Goal: Information Seeking & Learning: Learn about a topic

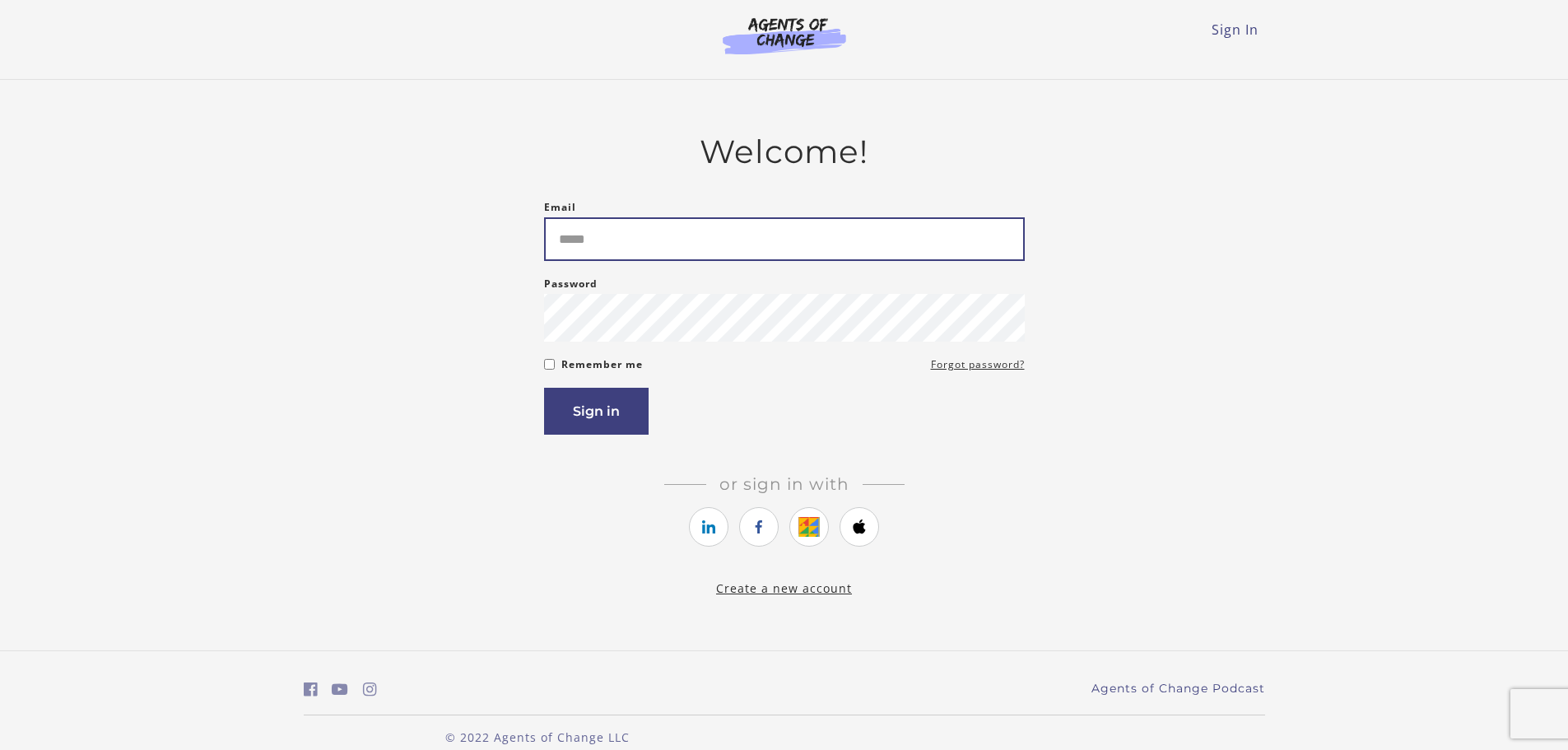
click at [592, 252] on input "Email" at bounding box center [784, 239] width 480 height 44
type input "**********"
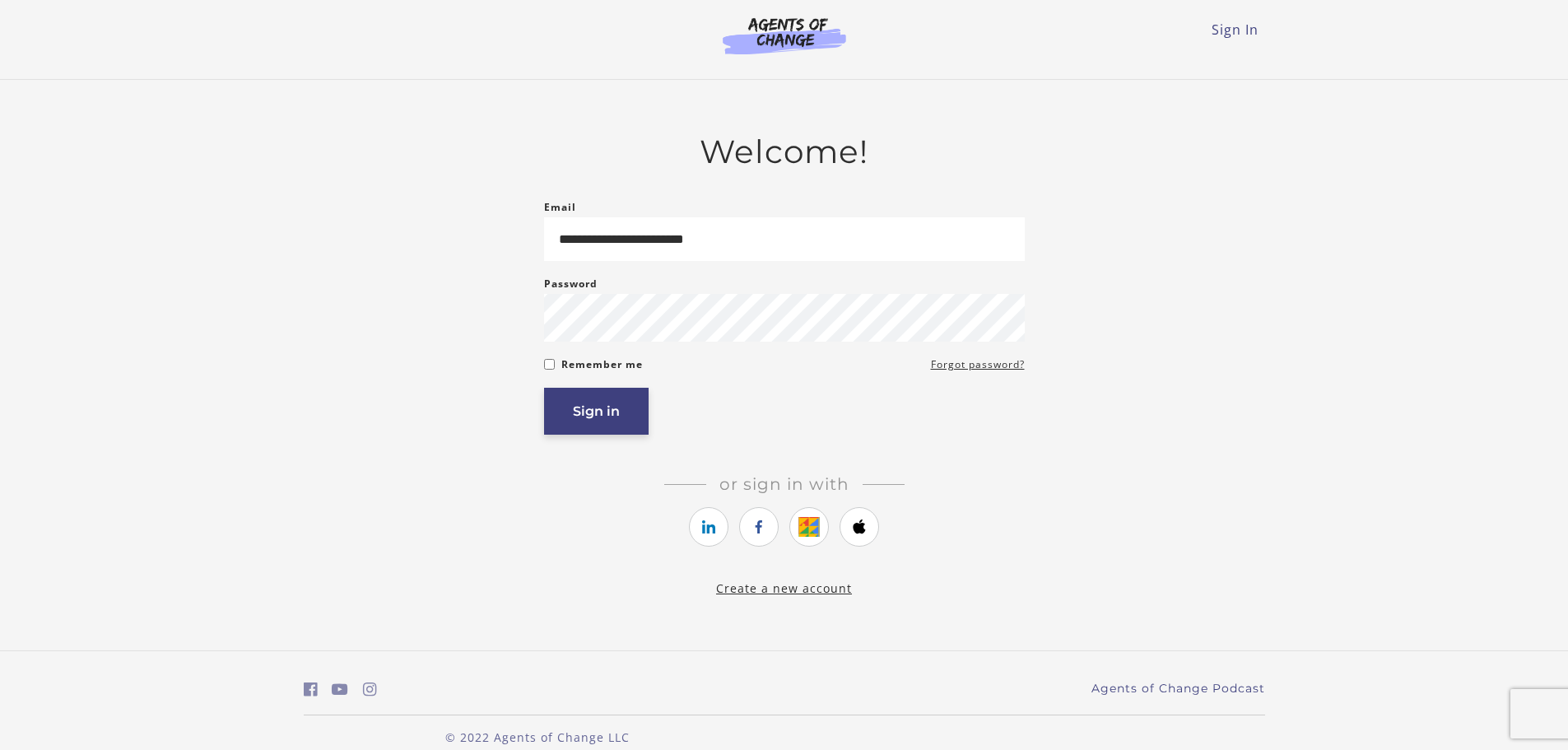
click at [600, 415] on button "Sign in" at bounding box center [596, 412] width 104 height 47
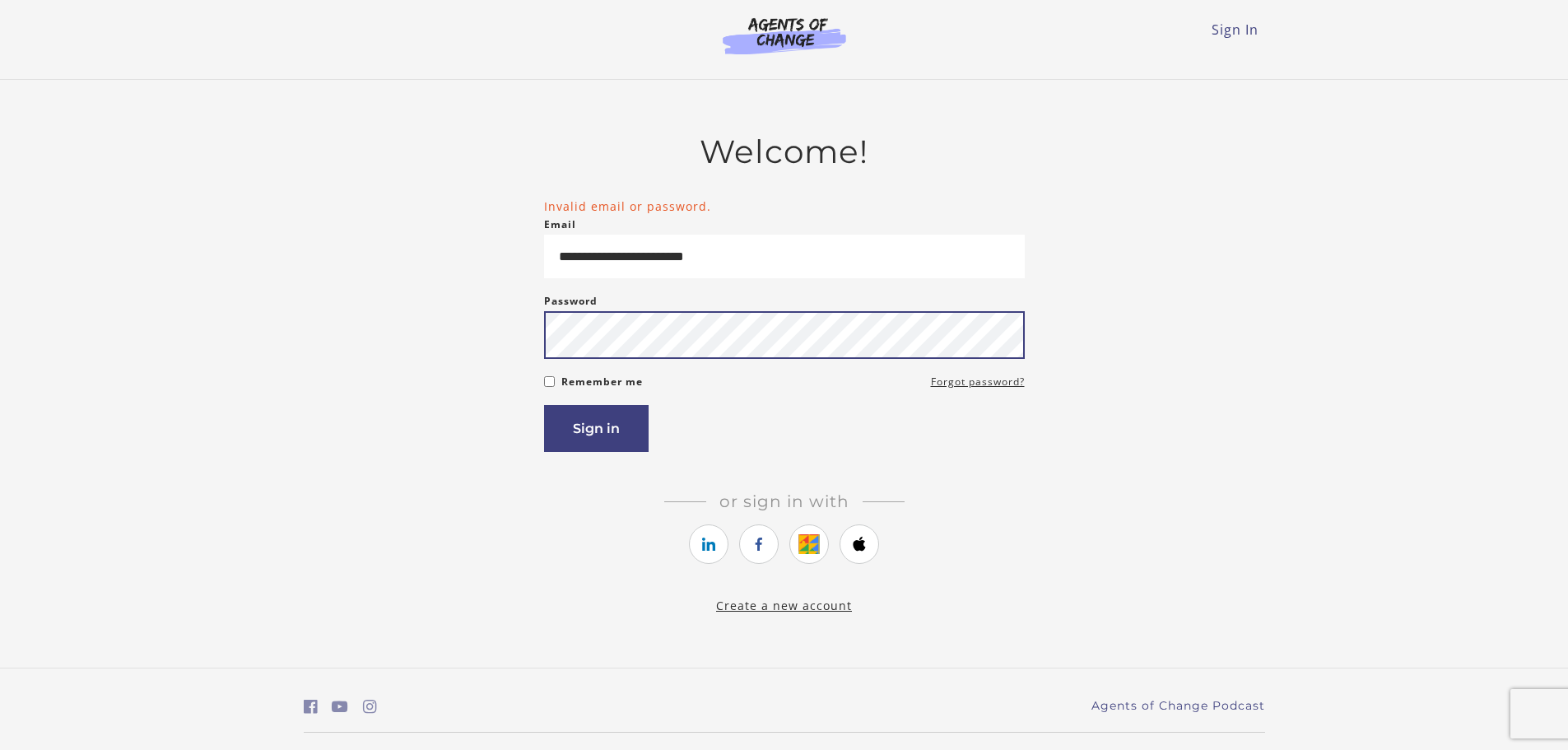
click at [544, 405] on button "Sign in" at bounding box center [596, 428] width 104 height 47
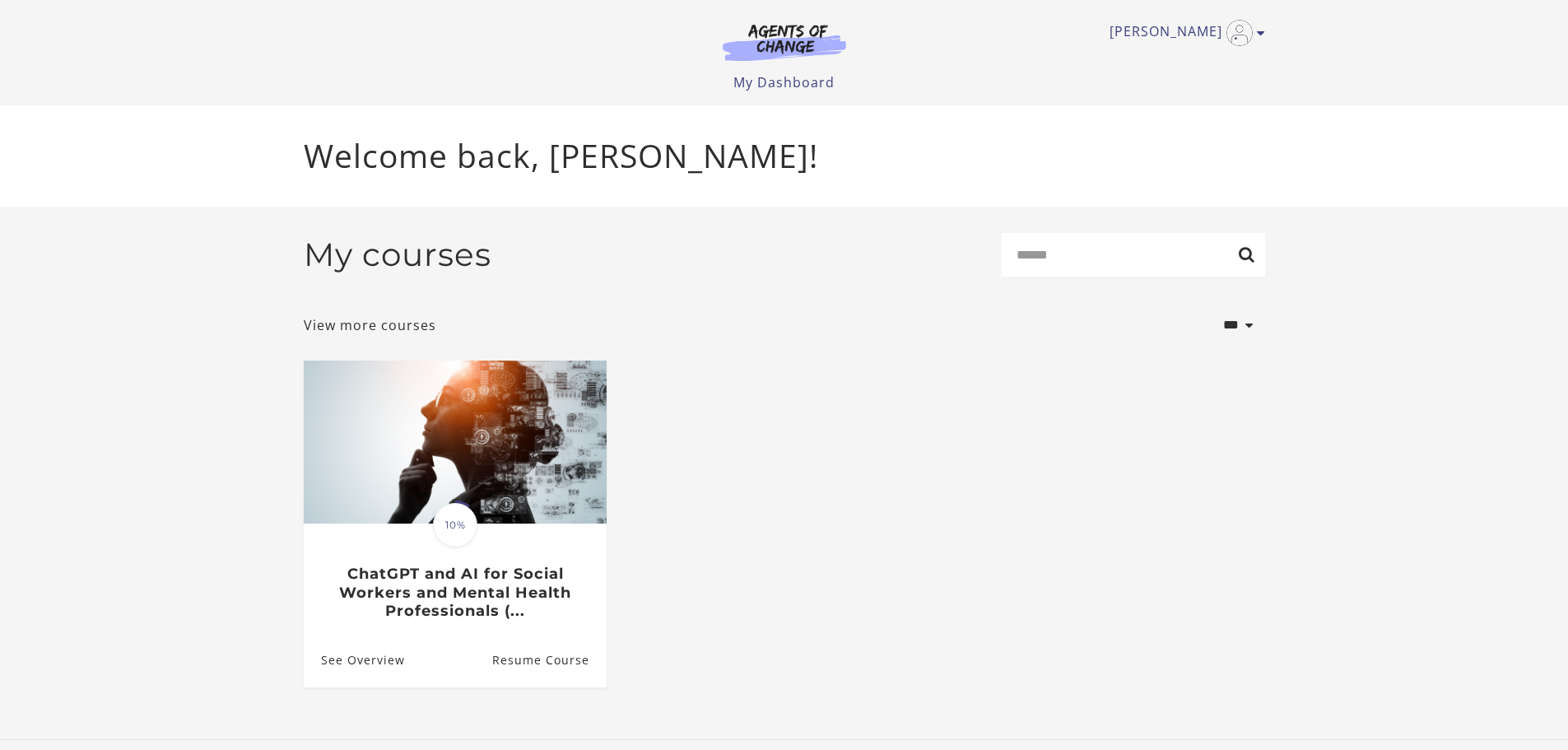
scroll to position [8, 0]
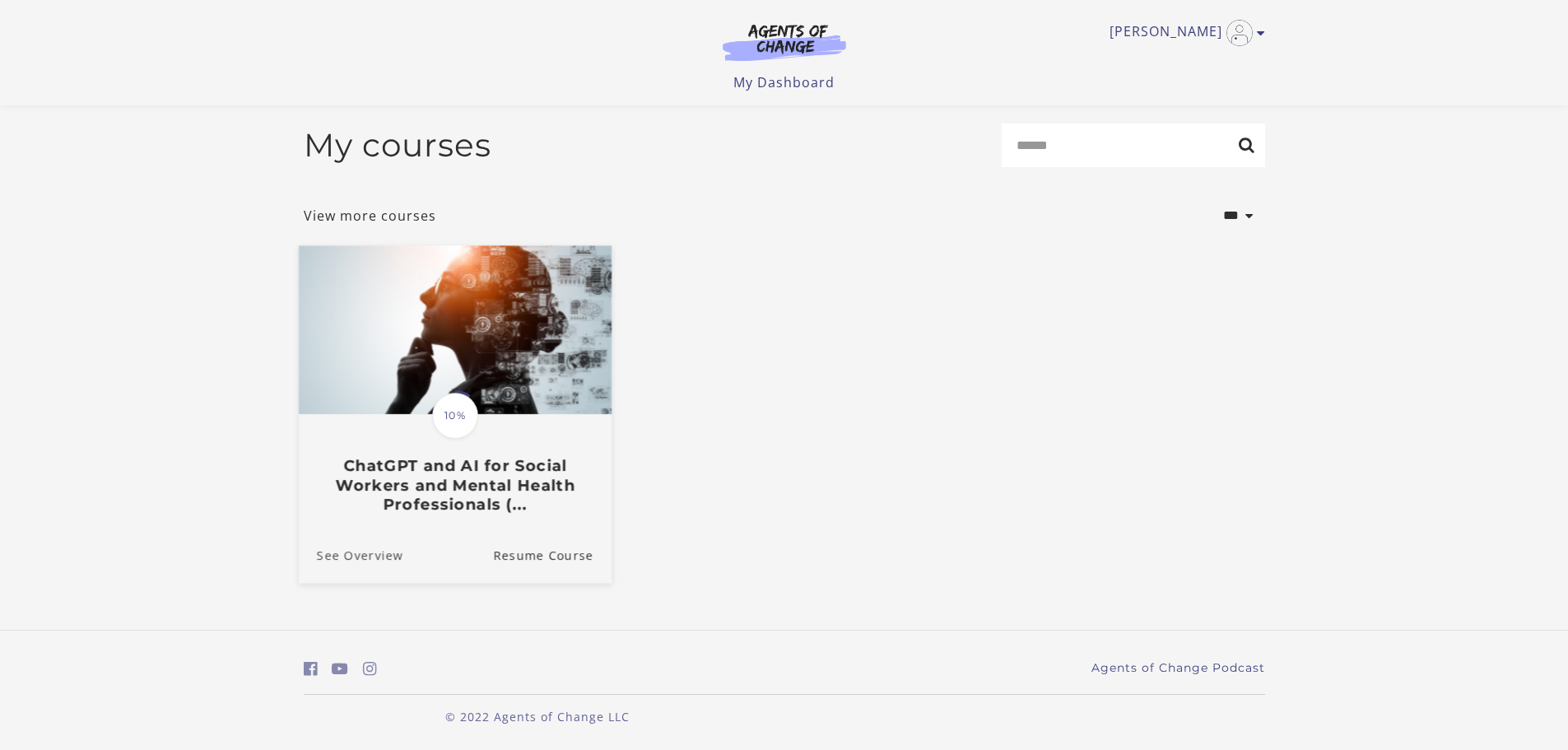
click at [348, 550] on link "See Overview" at bounding box center [350, 553] width 104 height 55
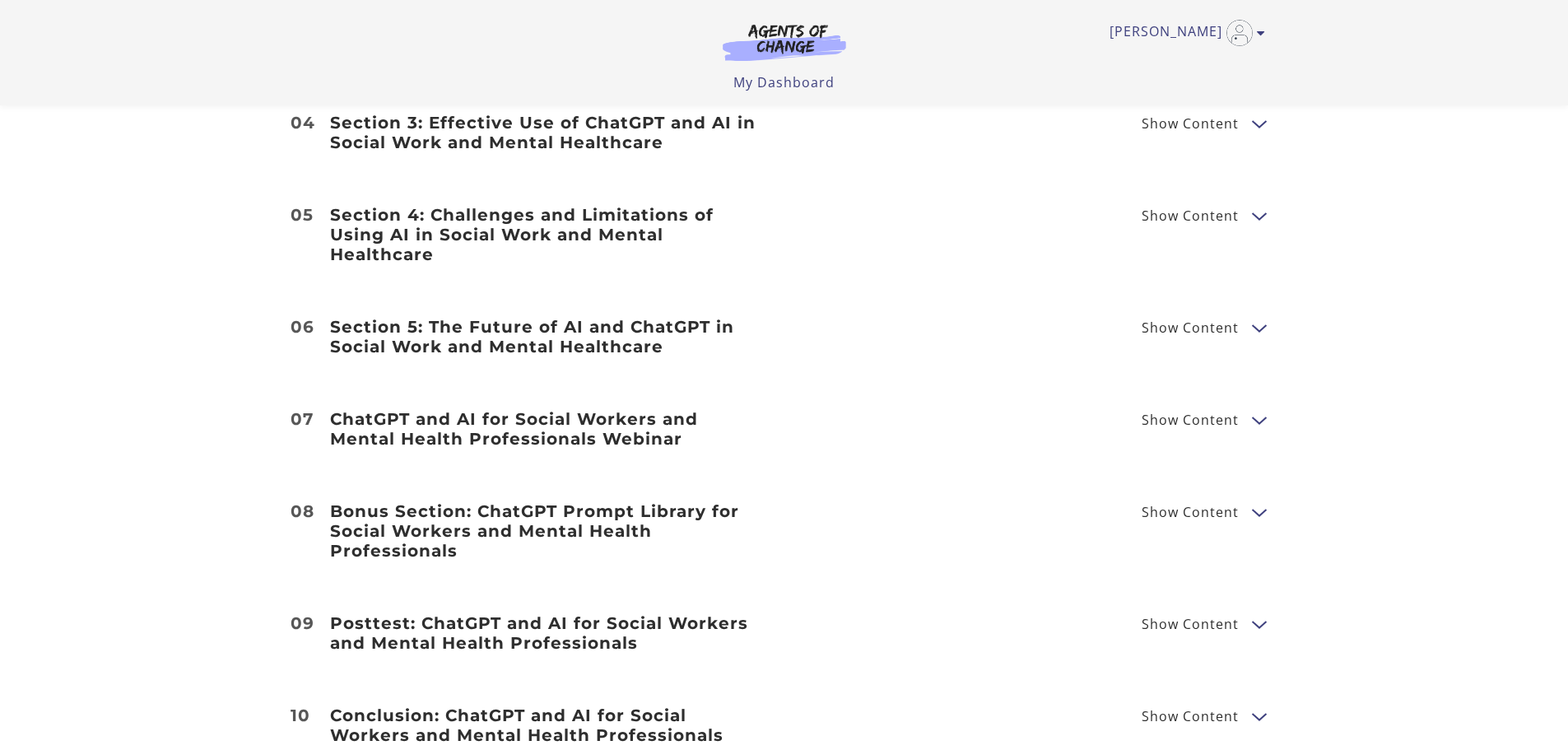
scroll to position [1336, 0]
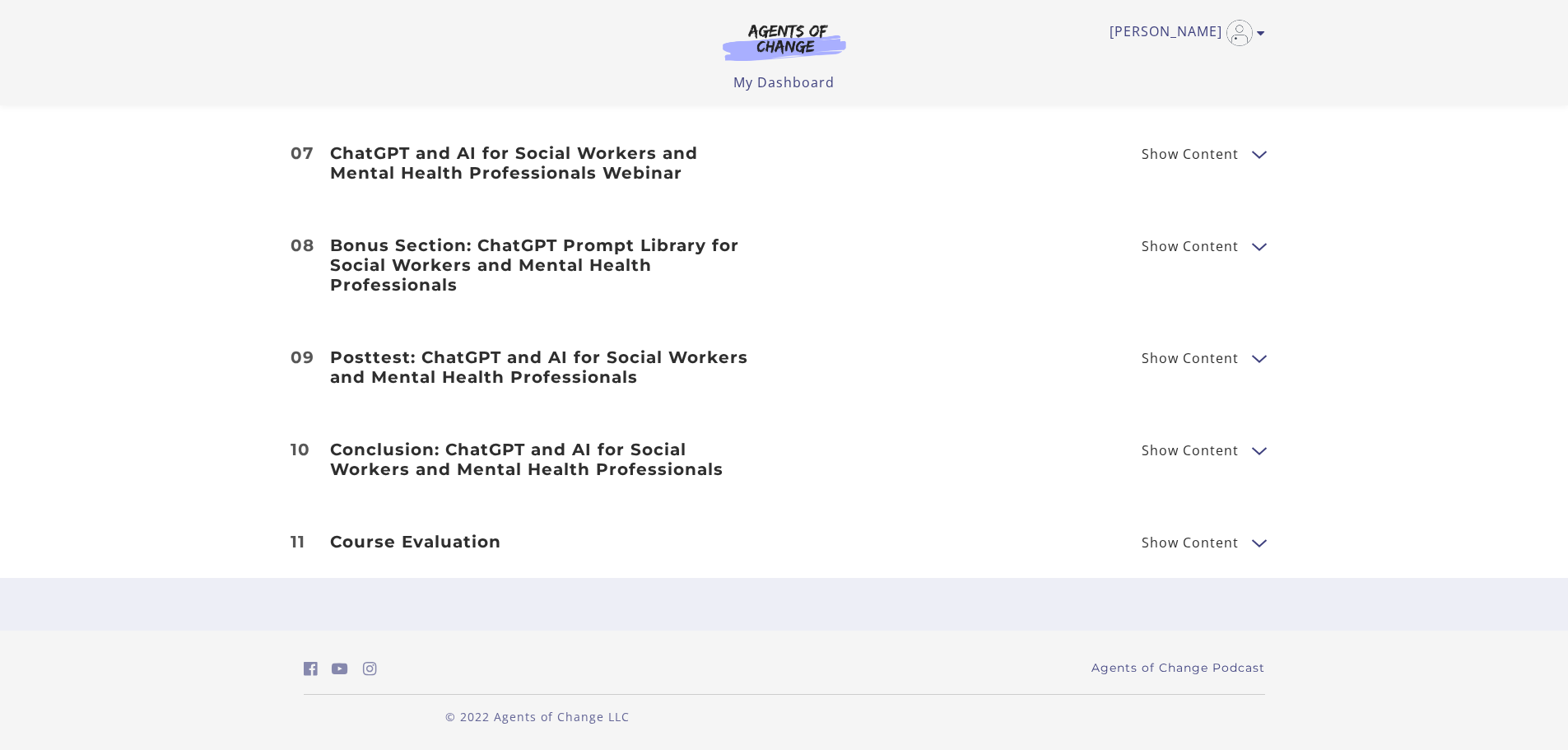
click at [1207, 539] on span "Show Content" at bounding box center [1190, 542] width 97 height 13
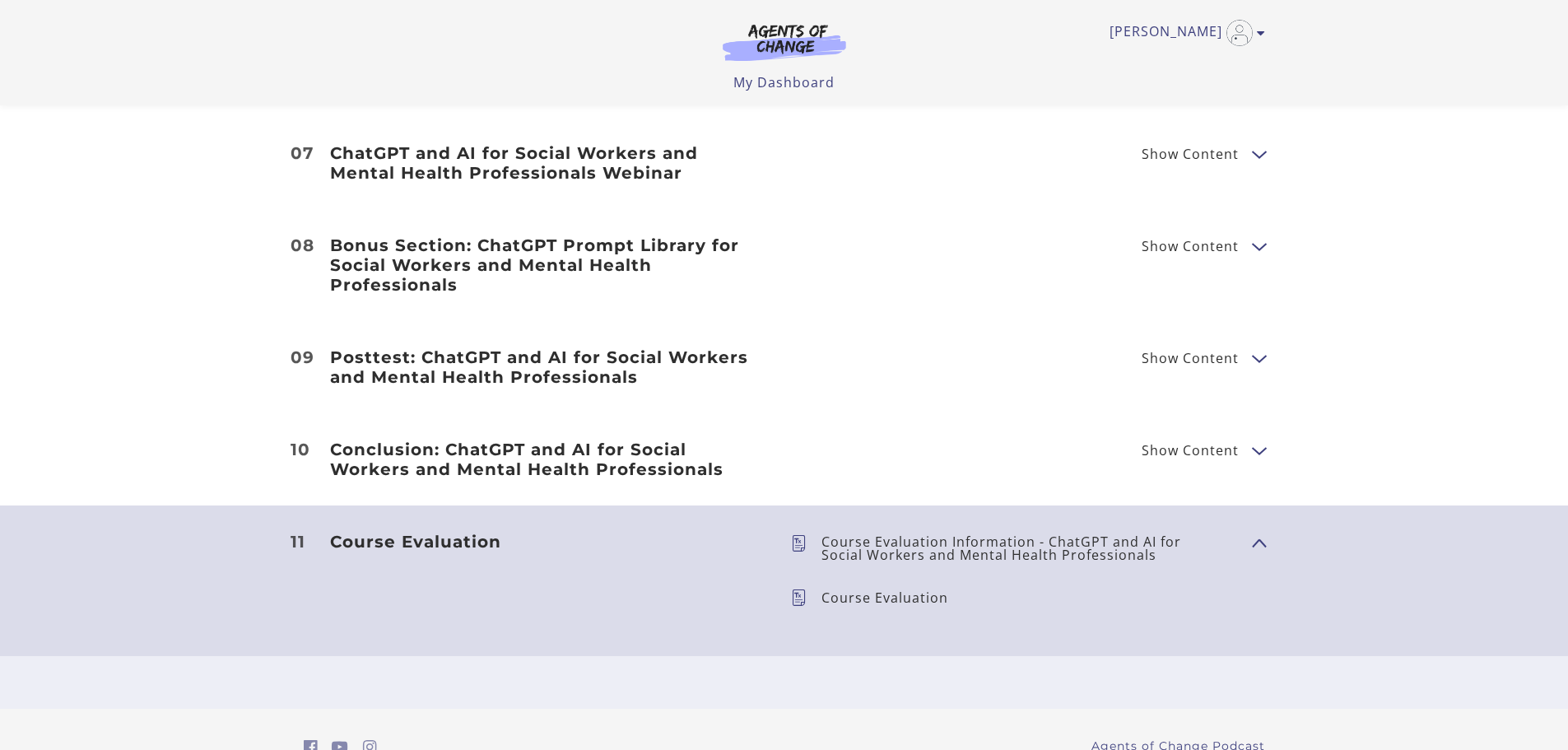
click at [1252, 535] on span "Show Content" at bounding box center [1252, 542] width 0 height 144
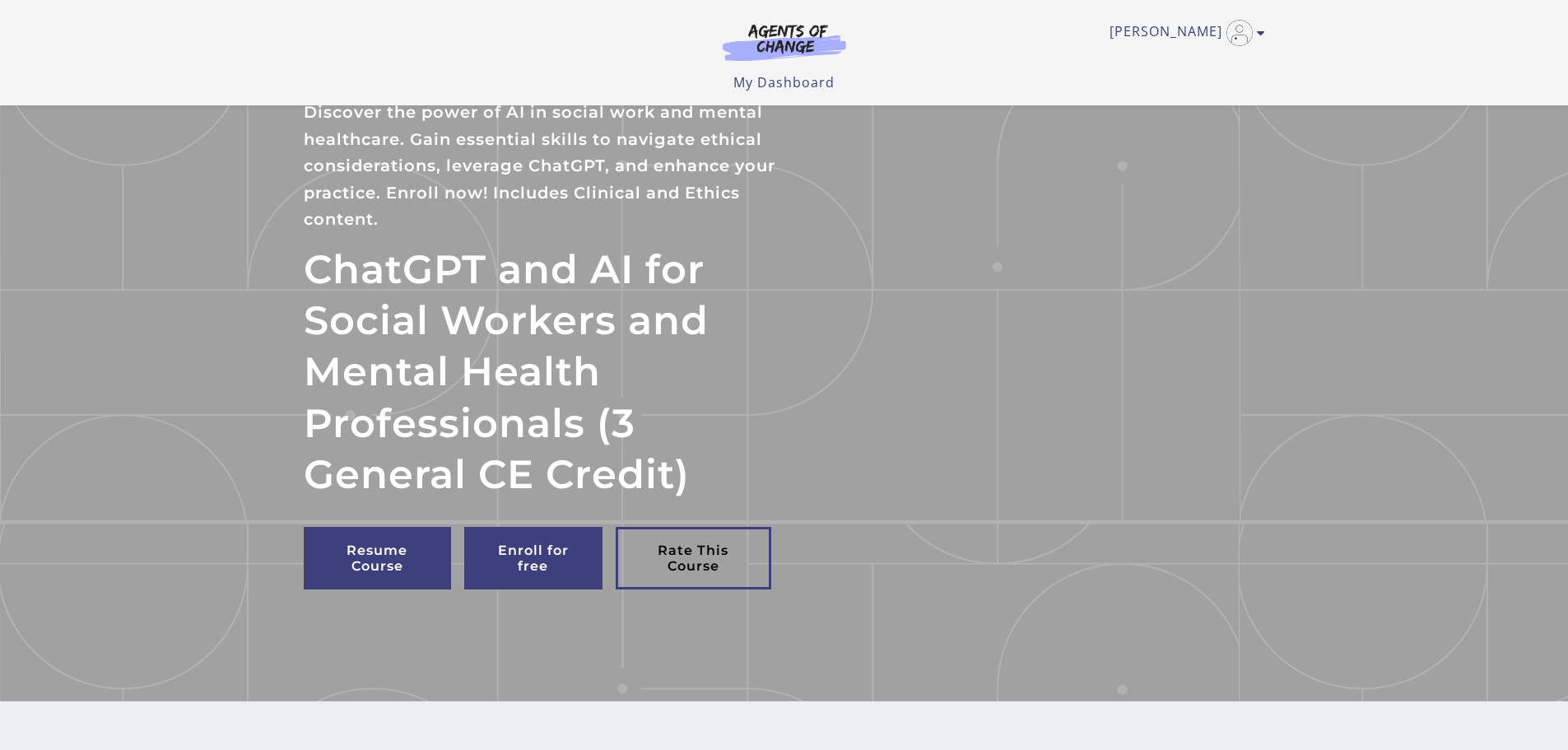
scroll to position [576, 0]
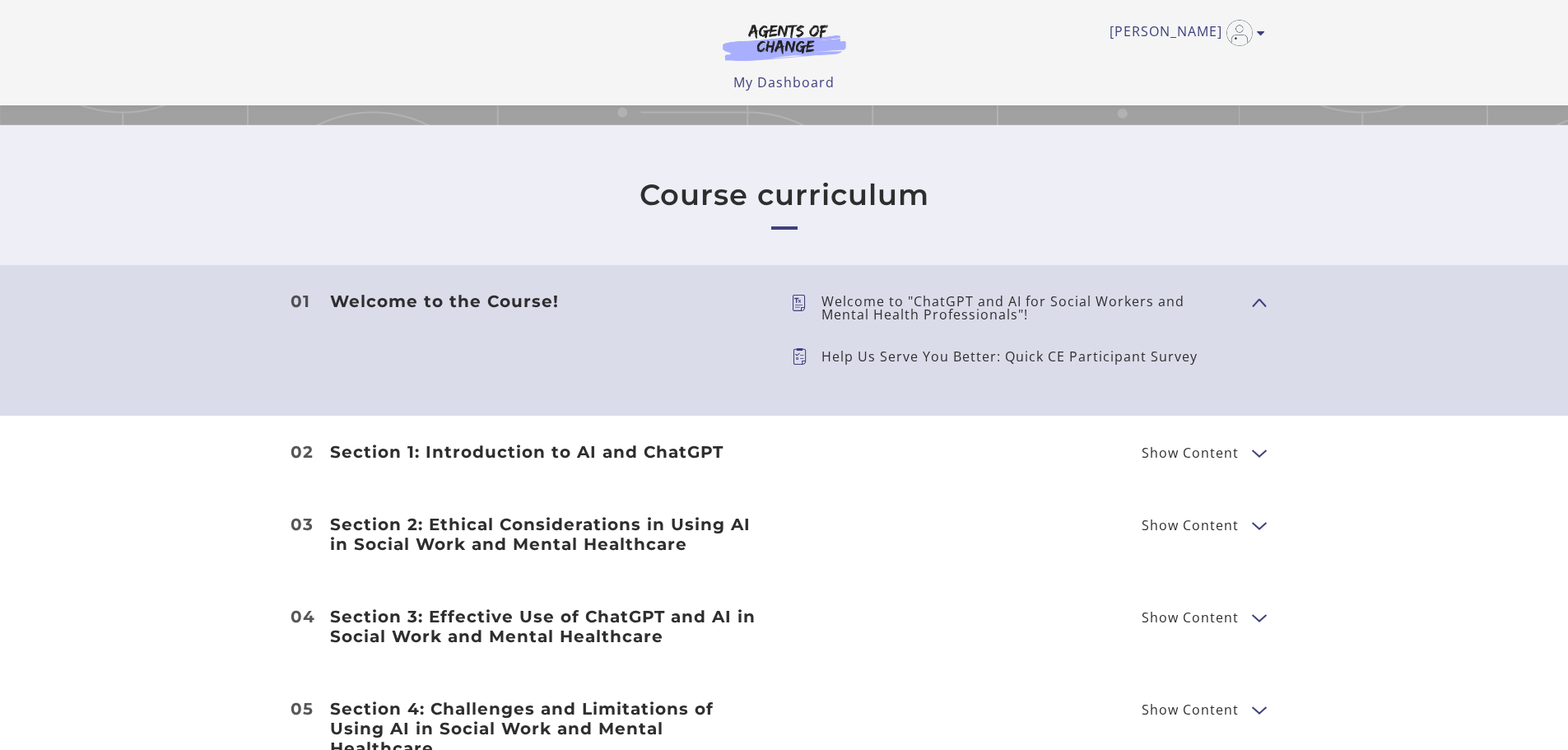
click at [1226, 452] on span "Show Content" at bounding box center [1190, 452] width 97 height 13
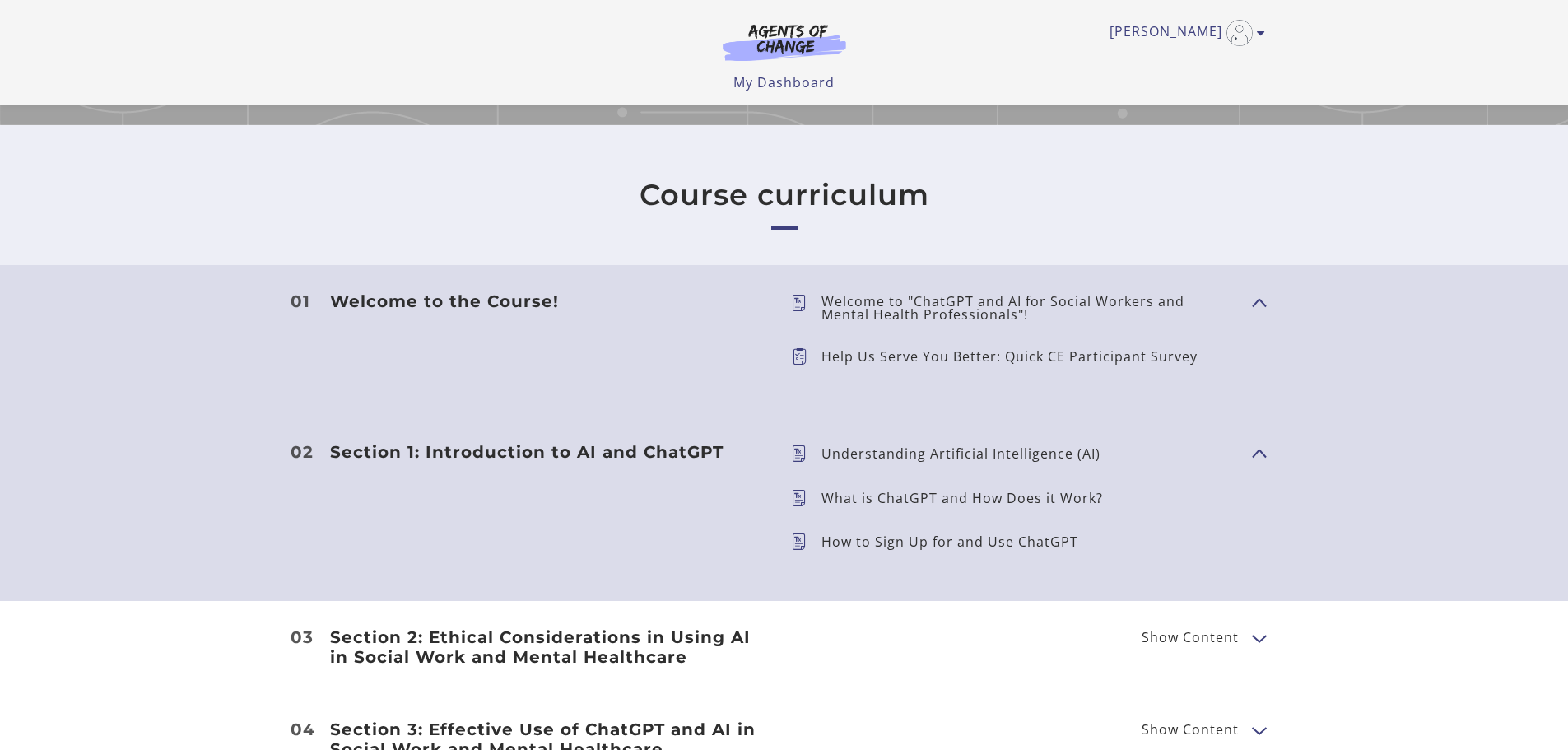
scroll to position [740, 0]
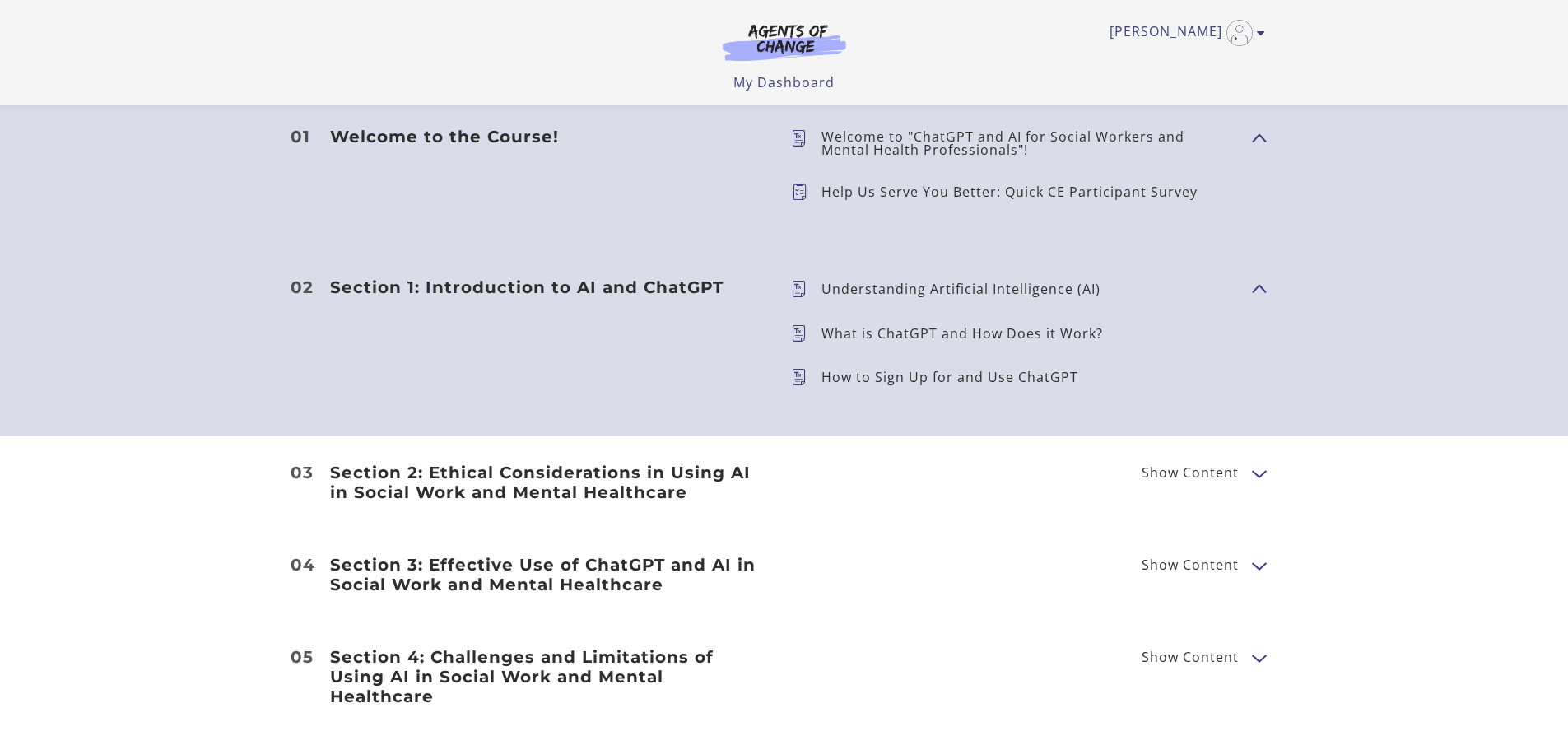
click at [1202, 471] on span "Show Content" at bounding box center [1190, 472] width 97 height 13
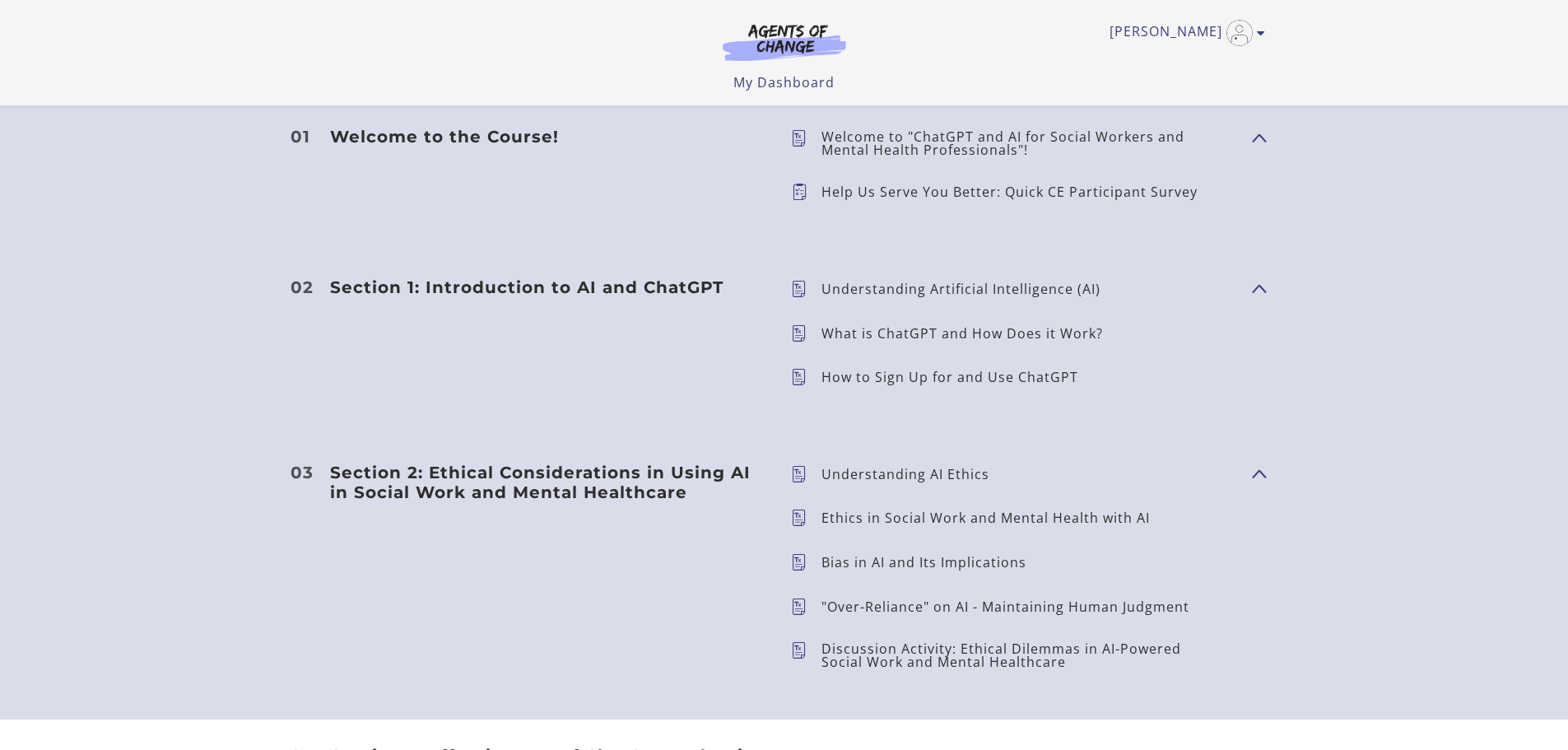
scroll to position [988, 0]
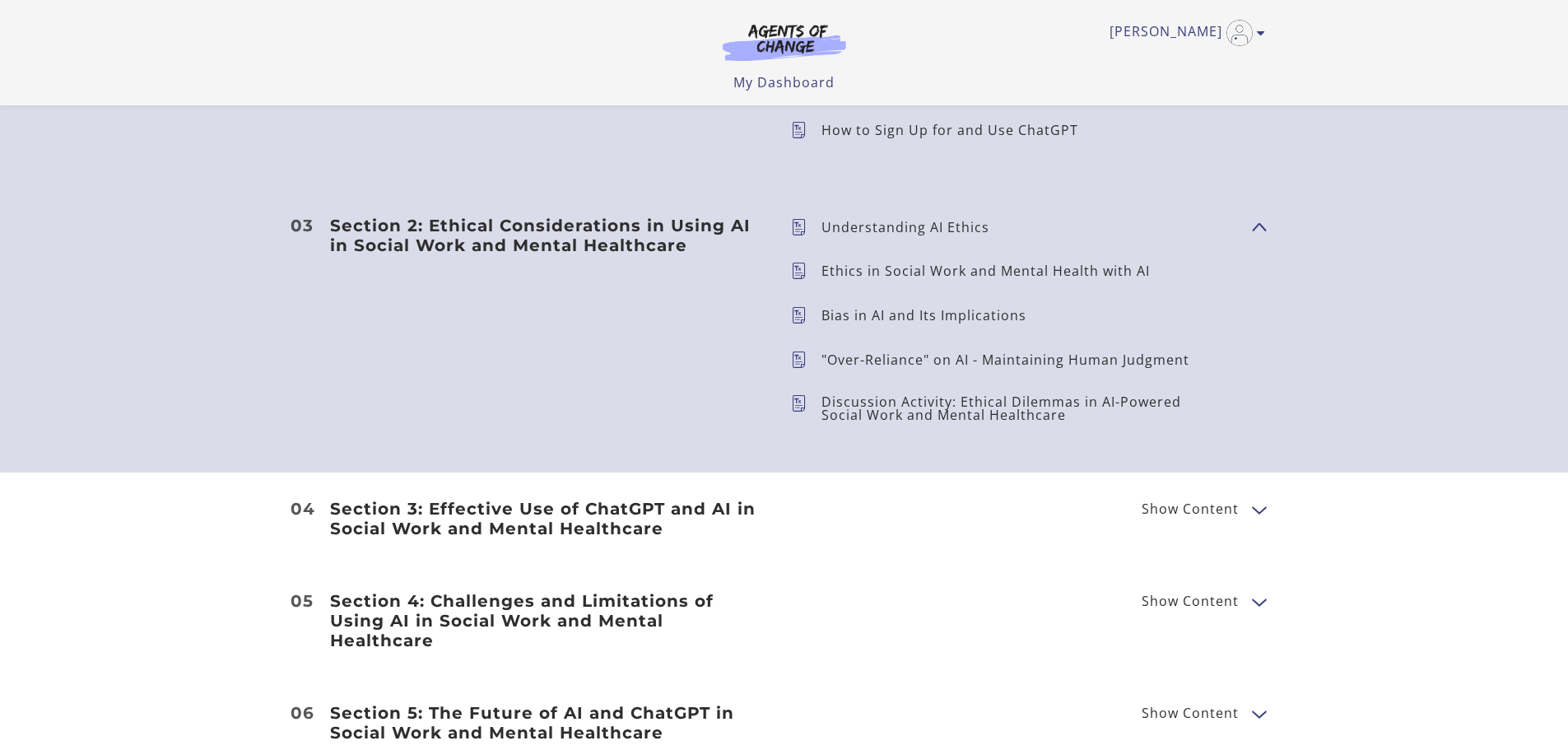
click at [1210, 515] on span "Show Content" at bounding box center [1190, 508] width 97 height 13
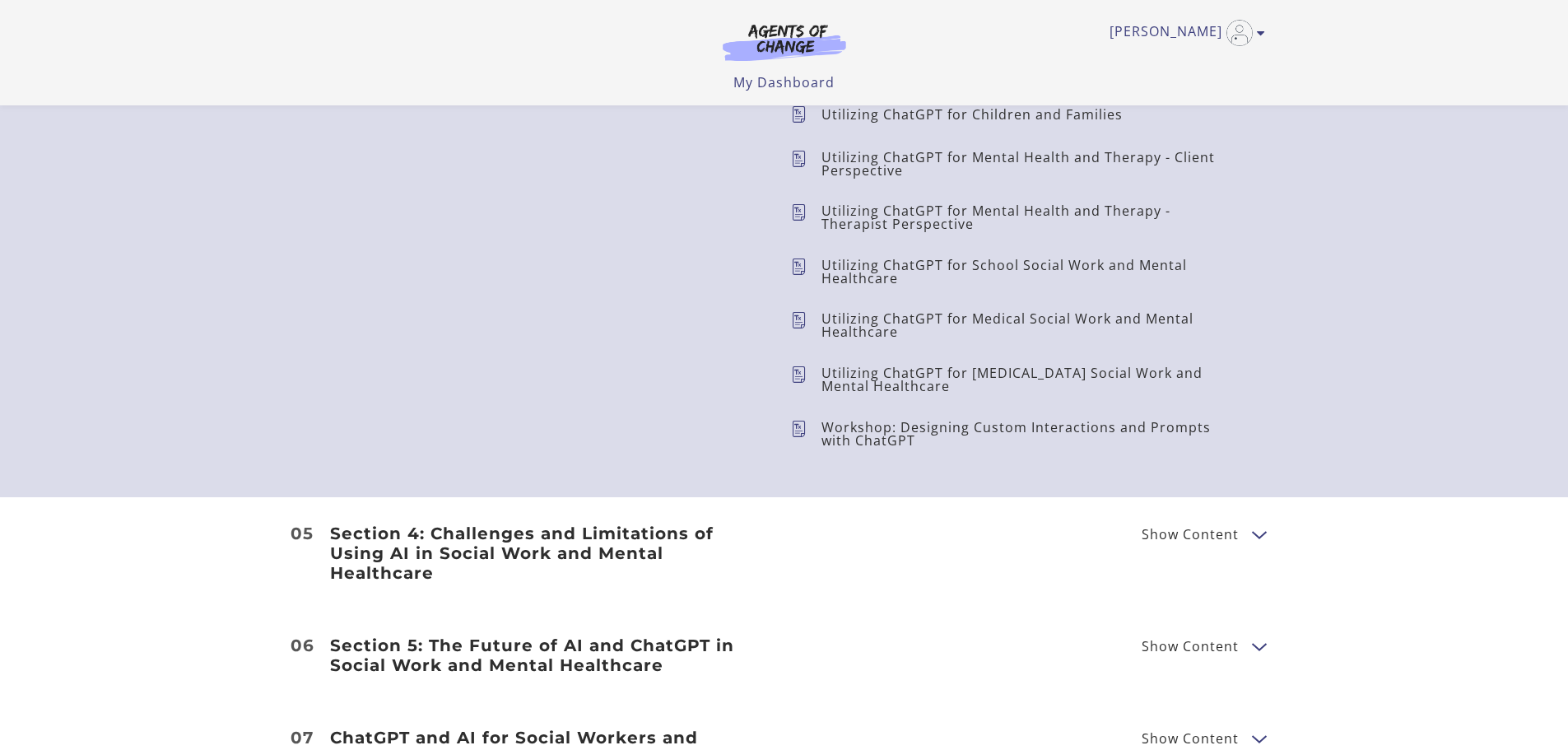
scroll to position [1235, 0]
